Goal: Task Accomplishment & Management: Manage account settings

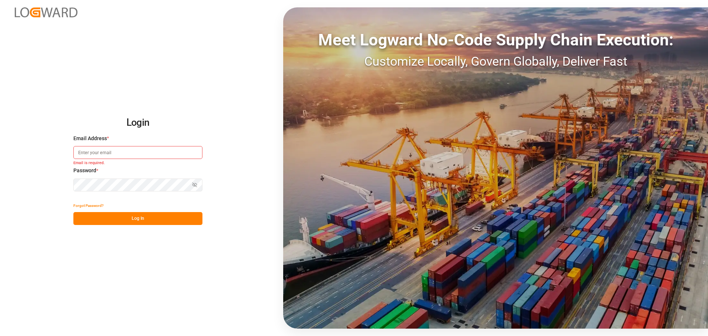
click at [173, 152] on input at bounding box center [137, 152] width 129 height 13
paste input "[PERSON_NAME][EMAIL_ADDRESS][DOMAIN_NAME]"
type input "[PERSON_NAME][EMAIL_ADDRESS][DOMAIN_NAME]"
click at [152, 224] on button "Log In" at bounding box center [137, 218] width 129 height 13
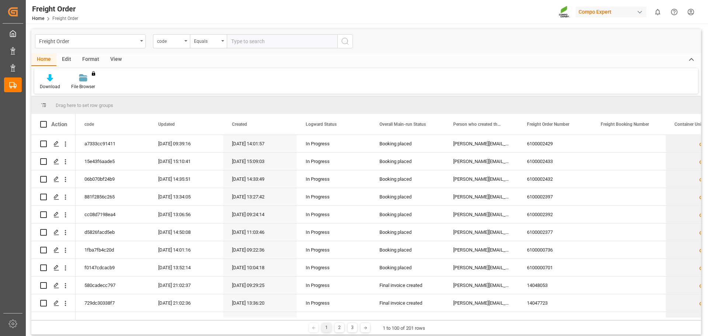
click at [115, 57] on div "View" at bounding box center [116, 59] width 22 height 13
click at [41, 77] on div at bounding box center [47, 78] width 14 height 8
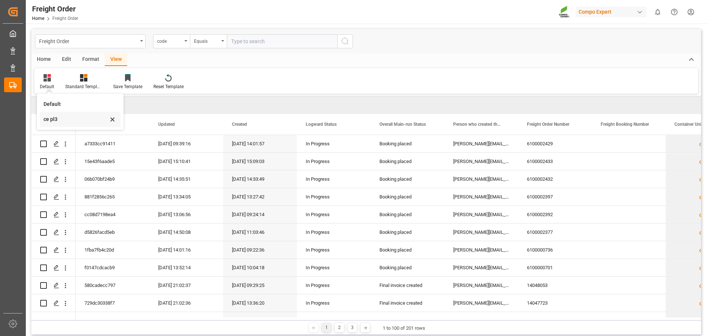
click at [50, 121] on div "ce pl3" at bounding box center [75, 119] width 64 height 8
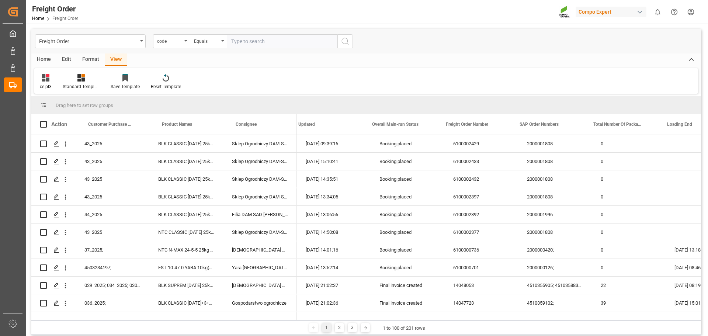
scroll to position [0, 128]
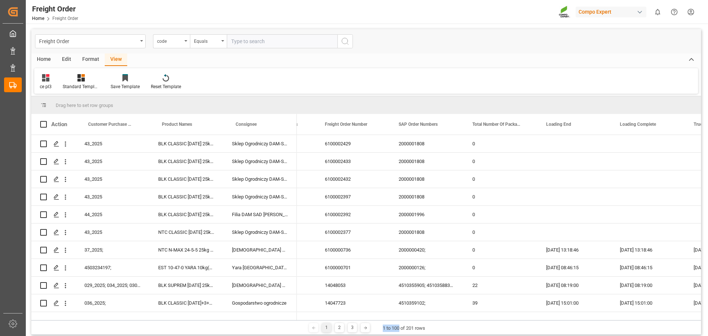
drag, startPoint x: 378, startPoint y: 320, endPoint x: 399, endPoint y: 321, distance: 21.0
click at [399, 321] on div "1 2 3 1 to 100 of 201 rows" at bounding box center [365, 327] width 669 height 15
drag, startPoint x: 376, startPoint y: 320, endPoint x: 392, endPoint y: 320, distance: 16.6
click at [392, 320] on div "1 2 3 1 to 100 of 201 rows" at bounding box center [365, 327] width 669 height 15
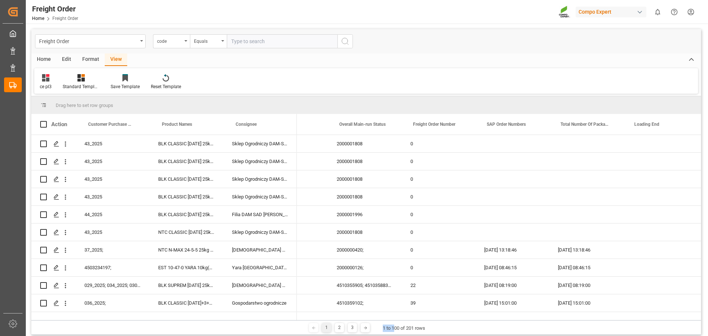
scroll to position [0, 0]
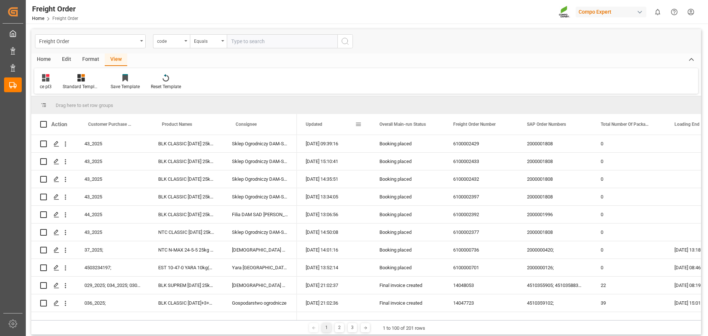
click at [359, 125] on span at bounding box center [358, 124] width 7 height 7
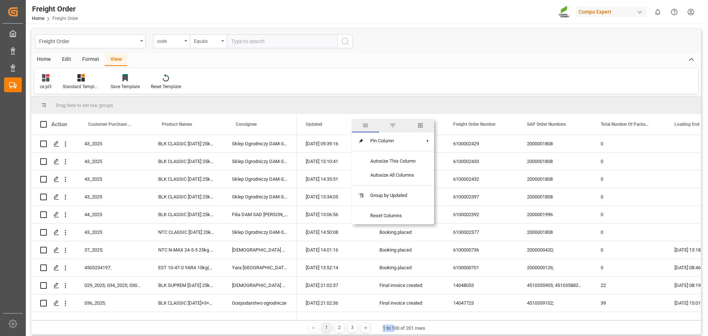
click at [393, 127] on span "filter" at bounding box center [392, 125] width 7 height 7
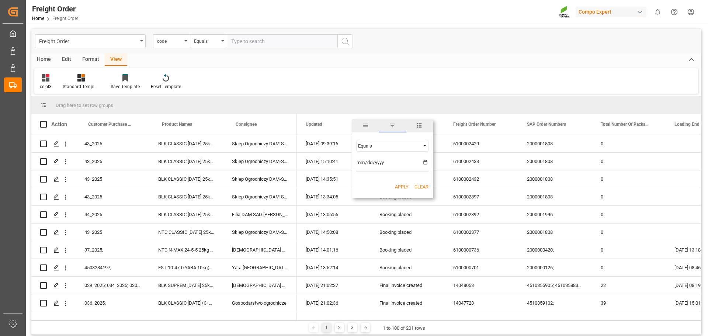
click at [392, 147] on div "Equals" at bounding box center [389, 146] width 62 height 6
click at [378, 182] on span "Greater than" at bounding box center [370, 181] width 26 height 6
click at [357, 163] on input "date" at bounding box center [392, 164] width 72 height 15
type input "[DATE]"
click at [398, 187] on button "Apply" at bounding box center [402, 186] width 14 height 7
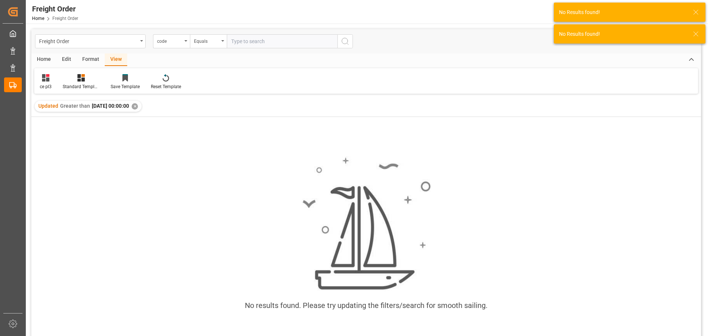
click at [138, 106] on div "✕" at bounding box center [135, 106] width 6 height 6
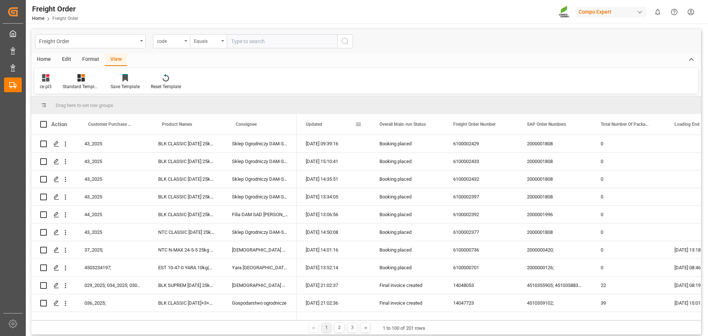
click at [356, 124] on span at bounding box center [358, 124] width 7 height 7
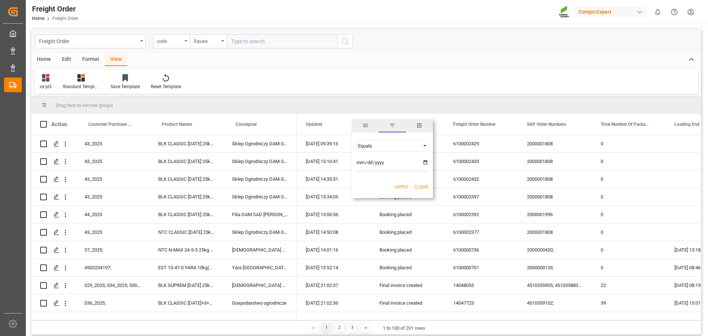
click at [375, 147] on div "Equals" at bounding box center [389, 146] width 62 height 6
click at [376, 168] on span "Less than" at bounding box center [367, 170] width 21 height 6
click at [361, 161] on input "date" at bounding box center [392, 164] width 72 height 15
type input "[DATE]"
click at [401, 185] on button "Apply" at bounding box center [402, 186] width 14 height 7
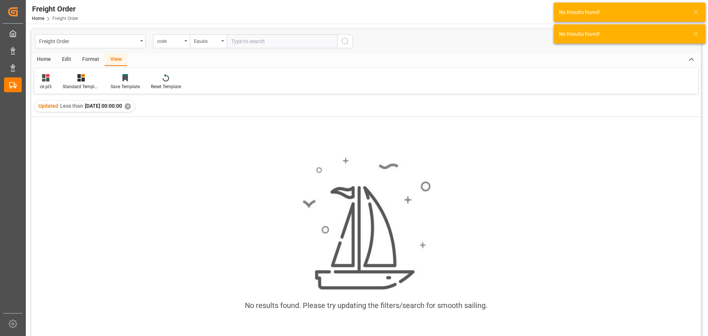
click at [135, 106] on div "Updated Less than [DATE] 00:00:00 ✕" at bounding box center [85, 106] width 100 height 11
click at [131, 106] on div "✕" at bounding box center [128, 106] width 6 height 6
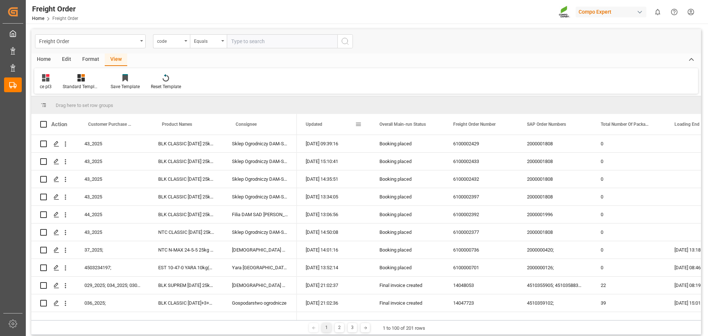
click at [359, 125] on span at bounding box center [358, 124] width 7 height 7
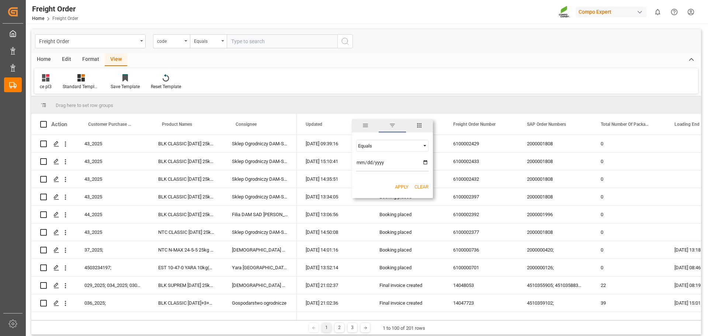
click at [424, 124] on span "columns" at bounding box center [419, 125] width 27 height 13
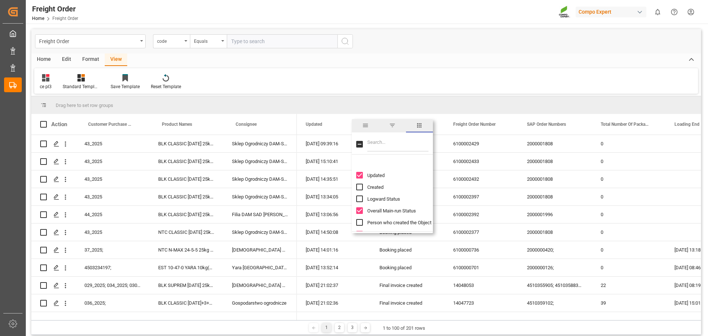
scroll to position [37, 0]
click at [379, 163] on span "Logward Status" at bounding box center [383, 162] width 33 height 6
checkbox input "true"
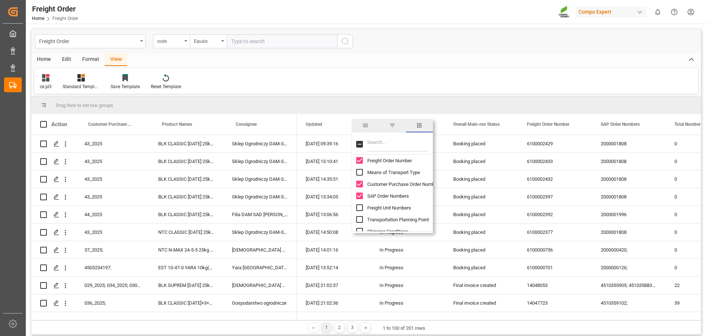
scroll to position [111, 0]
click at [362, 207] on input "Order Type column toggle visibility (hidden)" at bounding box center [359, 206] width 7 height 7
click at [362, 207] on input "Order Type column toggle visibility (visible)" at bounding box center [359, 206] width 7 height 7
checkbox input "false"
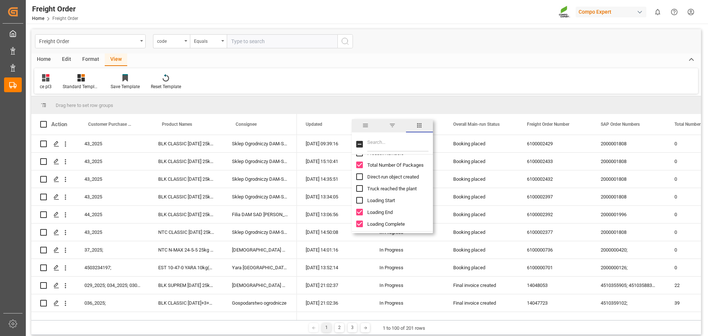
click at [360, 201] on input "Loading Start column toggle visibility (hidden)" at bounding box center [359, 200] width 7 height 7
checkbox input "true"
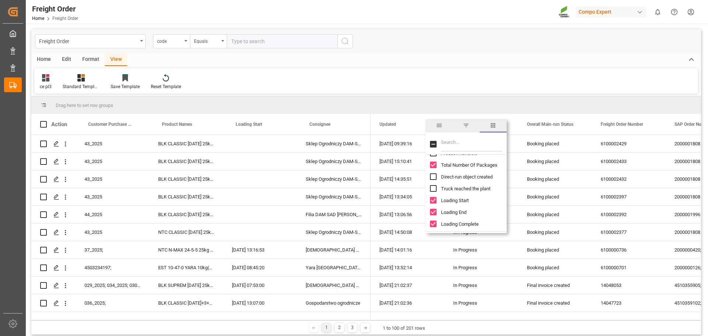
click at [434, 223] on input "Loading Complete column toggle visibility (visible)" at bounding box center [433, 223] width 7 height 7
click at [434, 223] on input "Loading Complete column toggle visibility (hidden)" at bounding box center [433, 223] width 7 height 7
checkbox input "true"
click at [435, 213] on input "Loading End column toggle visibility (visible)" at bounding box center [433, 212] width 7 height 7
checkbox input "false"
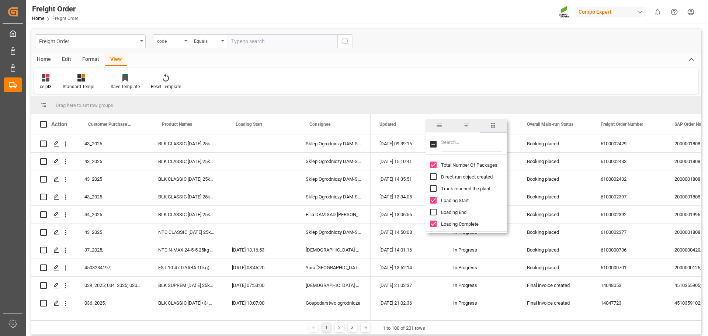
scroll to position [295, 0]
click at [431, 184] on input "Loading Complete column toggle visibility (visible)" at bounding box center [433, 187] width 7 height 7
checkbox input "false"
click at [432, 195] on input "Consignee Zipcode column toggle visibility (visible)" at bounding box center [433, 197] width 7 height 7
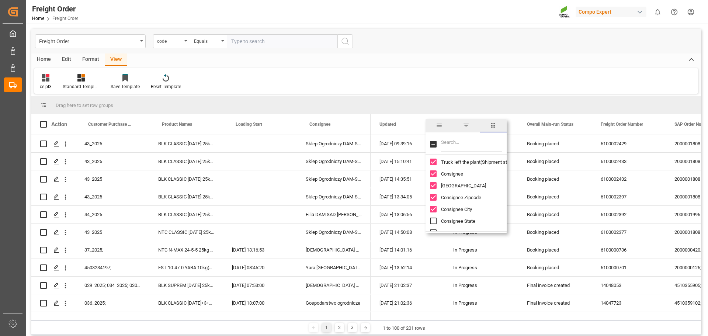
checkbox input "false"
click at [434, 194] on input "Customer ZIP Code column toggle visibility (visible)" at bounding box center [433, 192] width 7 height 7
checkbox input "false"
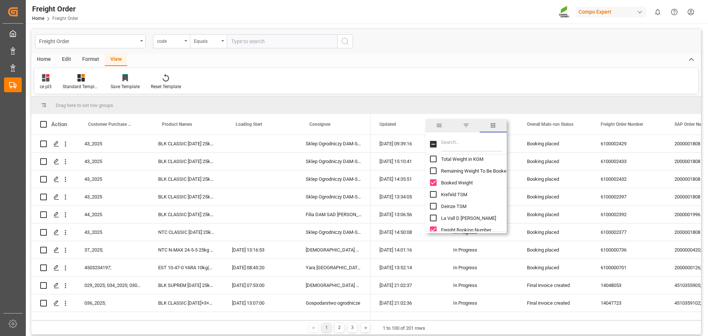
click at [433, 196] on input "Krefeld TSM column toggle visibility (hidden)" at bounding box center [433, 194] width 7 height 7
checkbox input "true"
click at [433, 206] on input "Deinze TSM column toggle visibility (hidden)" at bounding box center [433, 206] width 7 height 7
checkbox input "true"
click at [433, 217] on input "La Vall D Uixo TSM column toggle visibility (hidden)" at bounding box center [433, 217] width 7 height 7
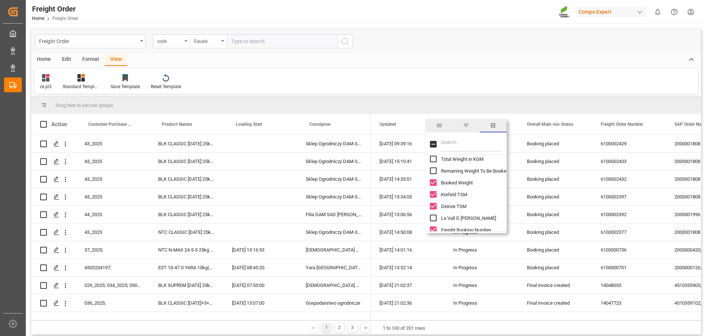
checkbox input "true"
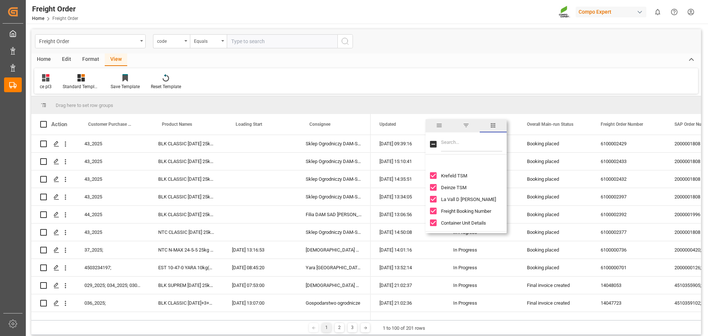
scroll to position [1032, 0]
click at [433, 205] on input "Container Unit Details column toggle visibility (visible)" at bounding box center [433, 204] width 7 height 7
checkbox input "false"
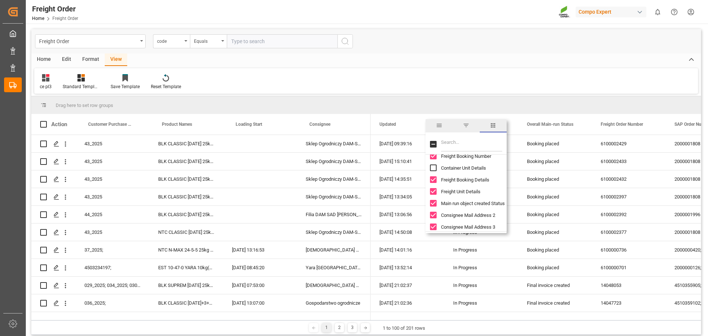
click at [433, 192] on input "Freight Unit Details column toggle visibility (visible)" at bounding box center [433, 191] width 7 height 7
checkbox input "false"
click at [432, 179] on input "Consignee Mail Address 2 column toggle visibility (visible)" at bounding box center [433, 178] width 7 height 7
checkbox input "false"
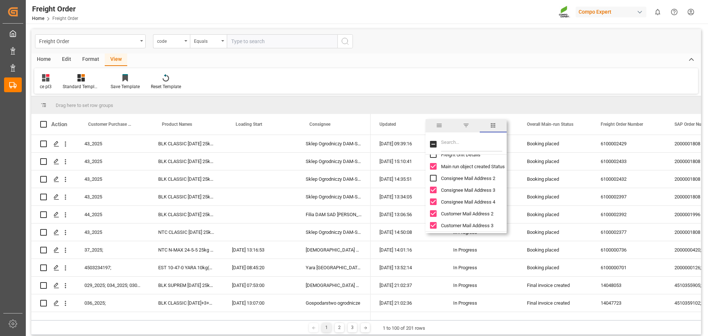
click at [436, 191] on input "Consignee Mail Address 3 column toggle visibility (visible)" at bounding box center [433, 189] width 7 height 7
checkbox input "false"
click at [435, 200] on input "Consignee Mail Address 4 column toggle visibility (visible)" at bounding box center [433, 201] width 7 height 7
checkbox input "false"
click at [436, 213] on input "Customer Mail Address 2 column toggle visibility (visible)" at bounding box center [433, 213] width 7 height 7
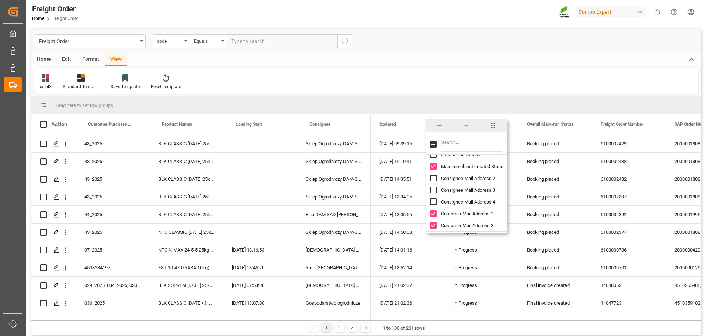
checkbox input "false"
click at [436, 224] on input "Customer Mail Address 3 column toggle visibility (visible)" at bounding box center [433, 225] width 7 height 7
checkbox input "false"
click at [433, 225] on input "Customer Mail Address 4 column toggle visibility (visible)" at bounding box center [433, 222] width 7 height 7
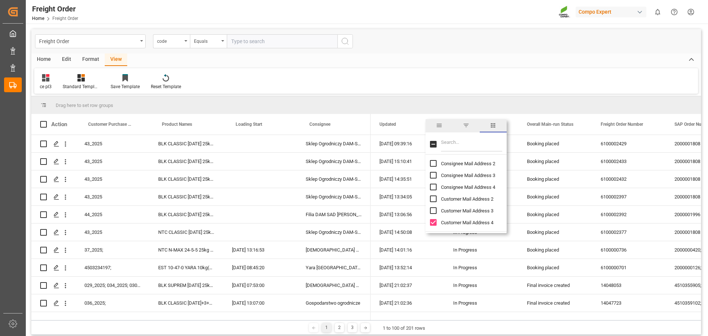
checkbox input "false"
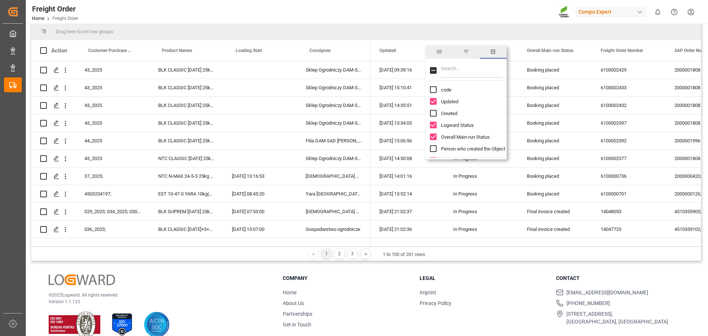
scroll to position [0, 0]
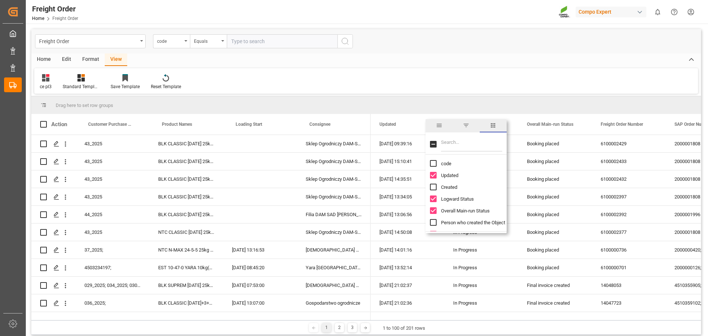
click at [464, 128] on span "filter" at bounding box center [465, 125] width 7 height 7
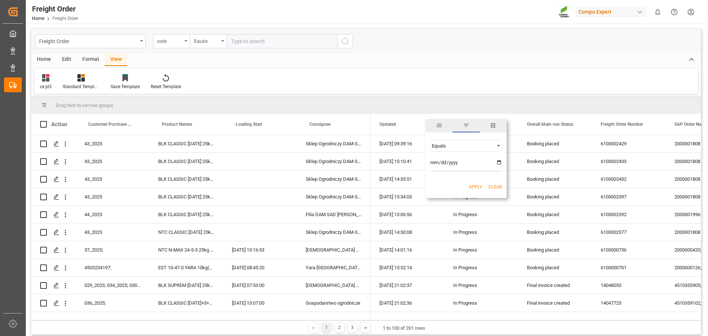
click at [468, 146] on div "Equals" at bounding box center [463, 146] width 62 height 6
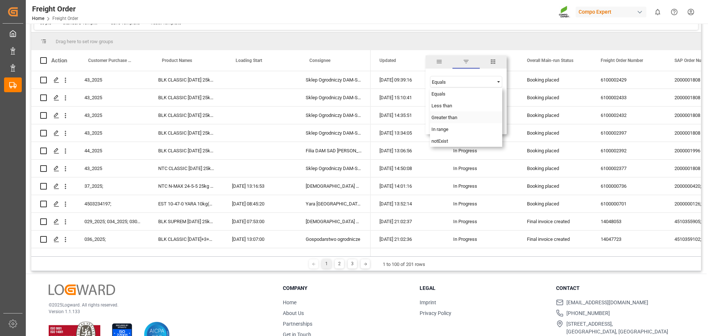
scroll to position [74, 0]
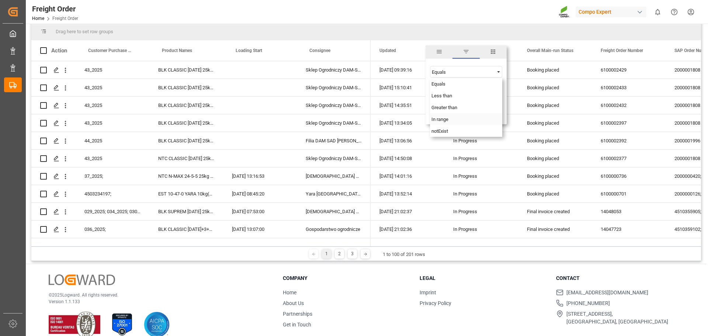
click at [454, 121] on div "In range" at bounding box center [466, 119] width 72 height 12
click at [433, 89] on input "date" at bounding box center [466, 90] width 72 height 15
click at [499, 88] on input "date" at bounding box center [466, 90] width 72 height 15
type input "[DATE]"
click at [499, 109] on input "date" at bounding box center [466, 110] width 72 height 15
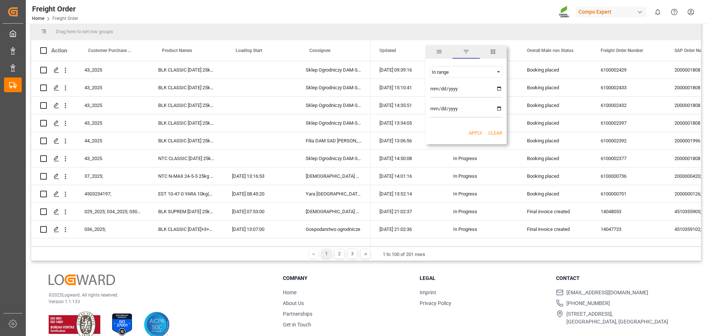
type input "[DATE]"
click at [474, 133] on button "Apply" at bounding box center [475, 132] width 14 height 7
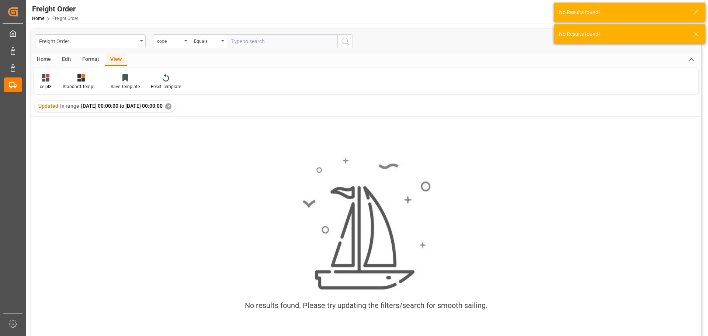
click at [171, 107] on div "✕" at bounding box center [168, 106] width 6 height 6
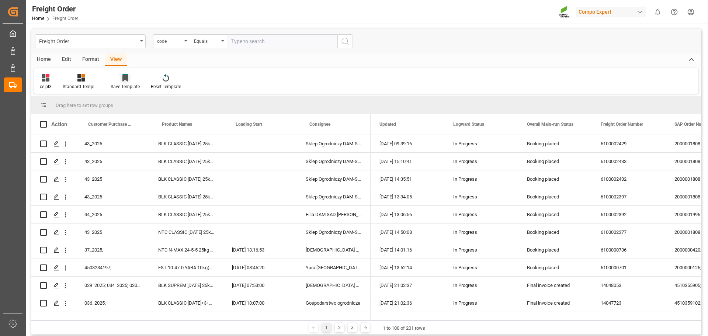
click at [128, 78] on icon at bounding box center [125, 78] width 6 height 6
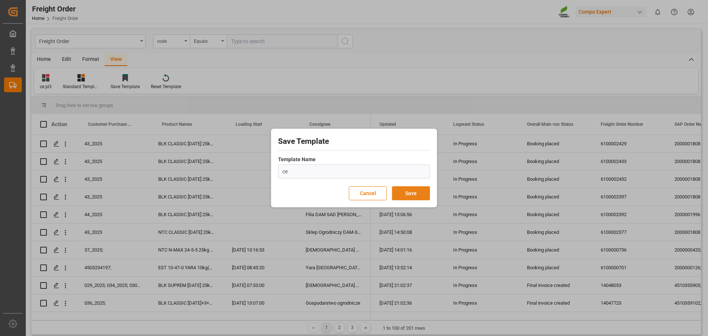
type input "ce"
click at [404, 192] on button "Save" at bounding box center [411, 193] width 38 height 14
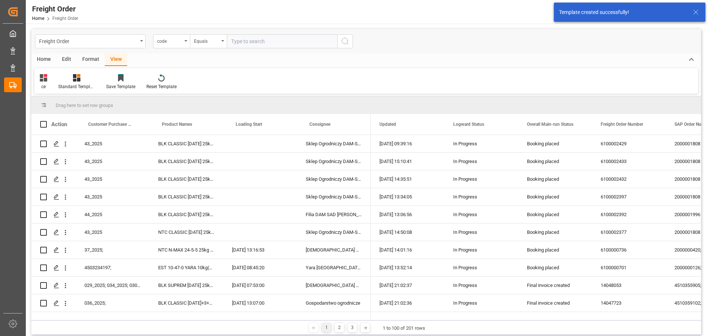
click at [109, 60] on div "View" at bounding box center [116, 59] width 22 height 13
click at [50, 78] on div "ce" at bounding box center [43, 82] width 18 height 16
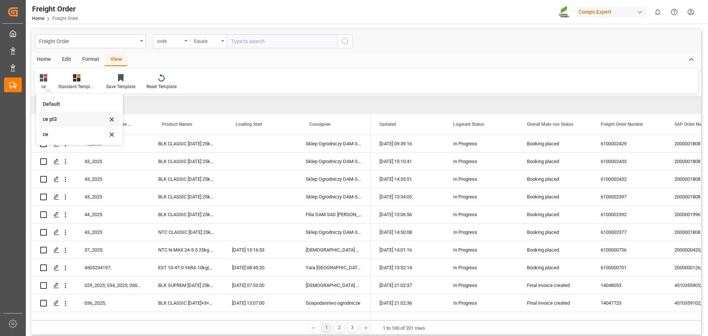
click at [111, 119] on icon at bounding box center [111, 119] width 9 height 7
click at [111, 121] on icon at bounding box center [111, 119] width 9 height 7
click at [62, 134] on div "ce" at bounding box center [75, 134] width 64 height 8
